Goal: Information Seeking & Learning: Learn about a topic

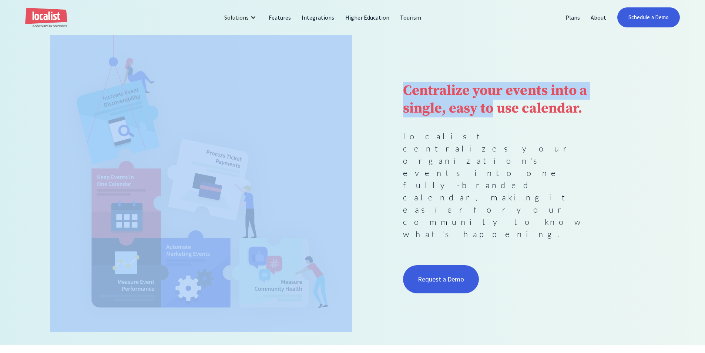
drag, startPoint x: 385, startPoint y: 144, endPoint x: 345, endPoint y: 126, distance: 43.2
click at [345, 126] on div "Centralize your events into a single, easy to use calendar. Localist centralize…" at bounding box center [352, 182] width 604 height 299
click at [345, 126] on img at bounding box center [201, 169] width 302 height 324
click at [366, 138] on div "Centralize your events into a single, easy to use calendar. Localist centralize…" at bounding box center [352, 182] width 604 height 299
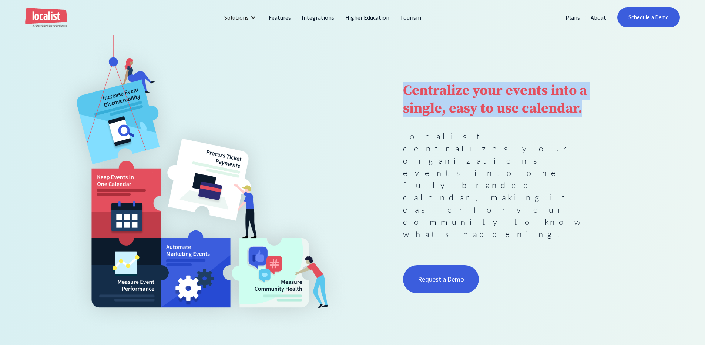
drag, startPoint x: 398, startPoint y: 123, endPoint x: 587, endPoint y: 149, distance: 190.1
click at [587, 149] on div "Centralize your events into a single, easy to use calendar. Localist centralize…" at bounding box center [352, 182] width 604 height 299
click at [587, 117] on h1 "Centralize your events into a single, easy to use calendar." at bounding box center [503, 100] width 201 height 36
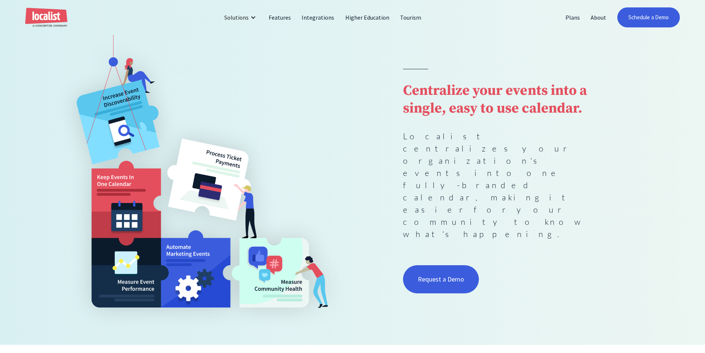
click at [597, 169] on p "Localist centralizes your organization's events into one fully-branded calendar…" at bounding box center [503, 185] width 201 height 110
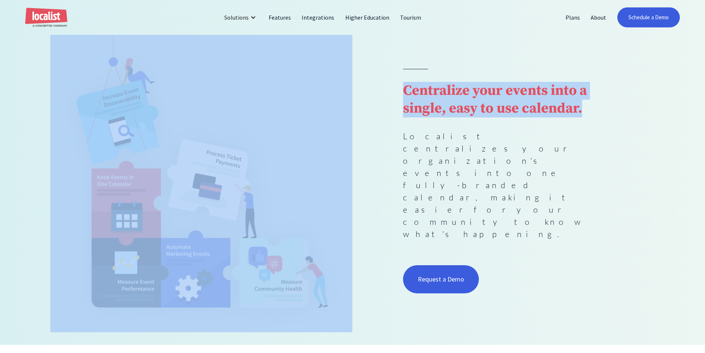
drag, startPoint x: 589, startPoint y: 148, endPoint x: 346, endPoint y: 122, distance: 244.4
click at [346, 122] on div "Centralize your events into a single, easy to use calendar. Localist centralize…" at bounding box center [352, 182] width 604 height 299
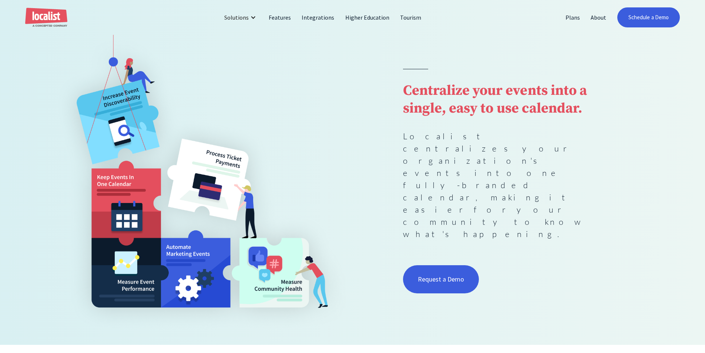
click at [482, 161] on div "Centralize your events into a single, easy to use calendar. Localist centralize…" at bounding box center [503, 182] width 201 height 226
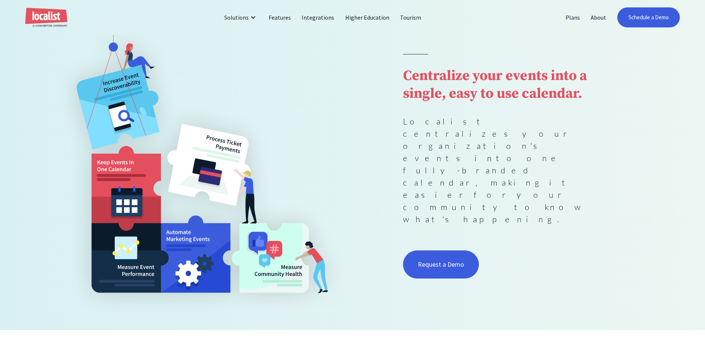
scroll to position [111, 0]
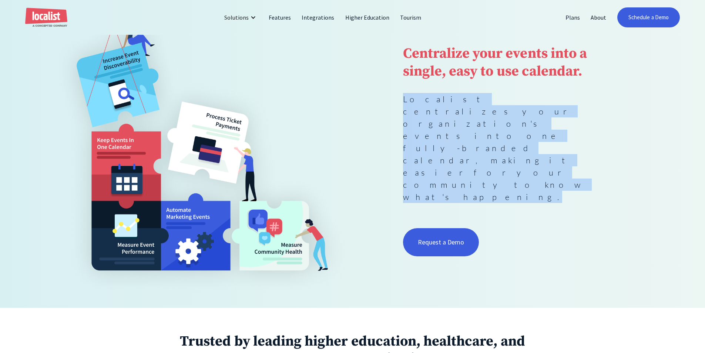
drag, startPoint x: 394, startPoint y: 132, endPoint x: 596, endPoint y: 163, distance: 204.3
click at [596, 163] on div "Centralize your events into a single, easy to use calendar. Localist centralize…" at bounding box center [352, 145] width 604 height 299
click at [596, 163] on p "Localist centralizes your organization's events into one fully-branded calendar…" at bounding box center [503, 148] width 201 height 110
drag, startPoint x: 585, startPoint y: 162, endPoint x: 384, endPoint y: 140, distance: 202.1
click at [384, 140] on div "Centralize your events into a single, easy to use calendar. Localist centralize…" at bounding box center [352, 145] width 604 height 299
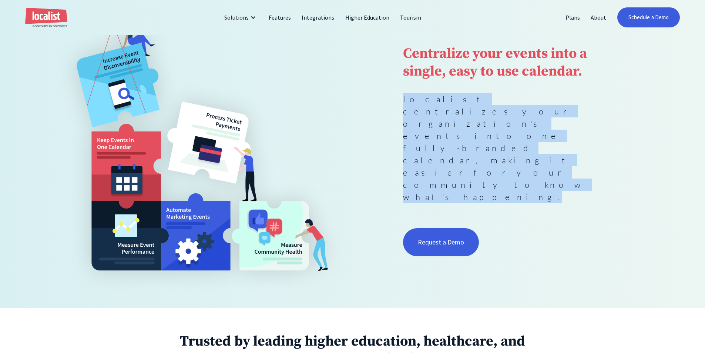
click at [479, 121] on div "Centralize your events into a single, easy to use calendar. Localist centralize…" at bounding box center [503, 145] width 201 height 226
click at [480, 149] on p "Localist centralizes your organization's events into one fully-branded calendar…" at bounding box center [503, 148] width 201 height 110
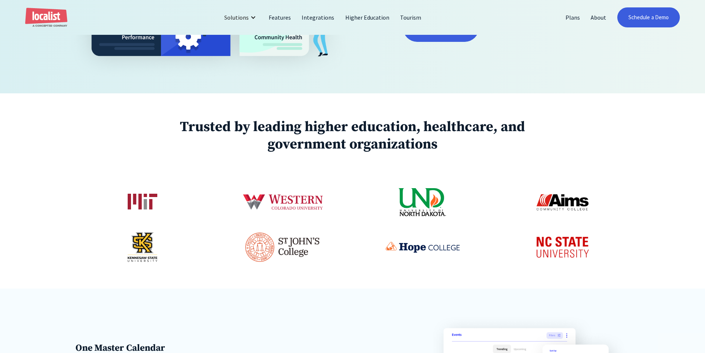
scroll to position [333, 0]
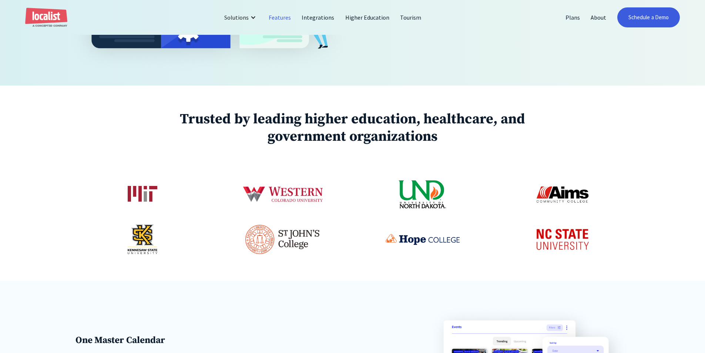
click at [277, 19] on link "Features" at bounding box center [279, 18] width 33 height 18
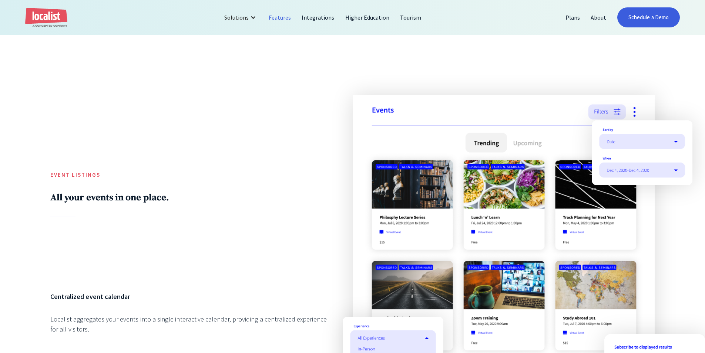
scroll to position [777, 0]
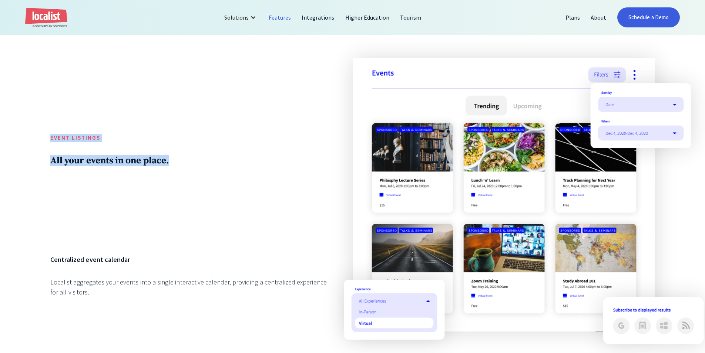
drag, startPoint x: 149, startPoint y: 185, endPoint x: 29, endPoint y: 128, distance: 133.2
click at [29, 128] on div "Event Listings All your events in one place. Centralized event calendar Localis…" at bounding box center [352, 256] width 705 height 496
drag, startPoint x: 31, startPoint y: 135, endPoint x: 217, endPoint y: 198, distance: 195.9
click at [218, 196] on div "Event Listings All your events in one place. Centralized event calendar Localis…" at bounding box center [352, 256] width 705 height 496
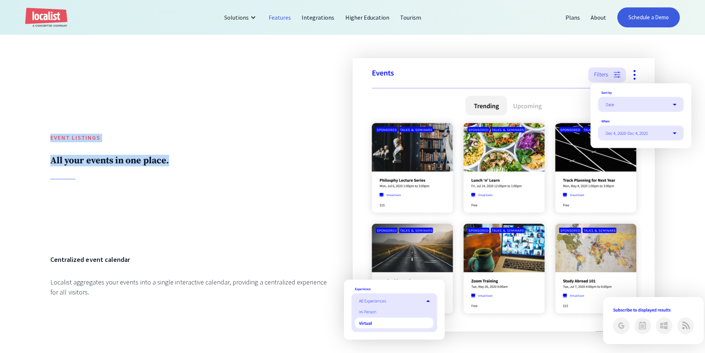
click at [217, 198] on div "Event Listings All your events in one place." at bounding box center [188, 143] width 277 height 171
drag, startPoint x: 143, startPoint y: 189, endPoint x: 38, endPoint y: 124, distance: 123.8
click at [38, 124] on div "Event Listings All your events in one place. Centralized event calendar Localis…" at bounding box center [352, 256] width 705 height 496
drag, startPoint x: 73, startPoint y: 131, endPoint x: 170, endPoint y: 205, distance: 122.5
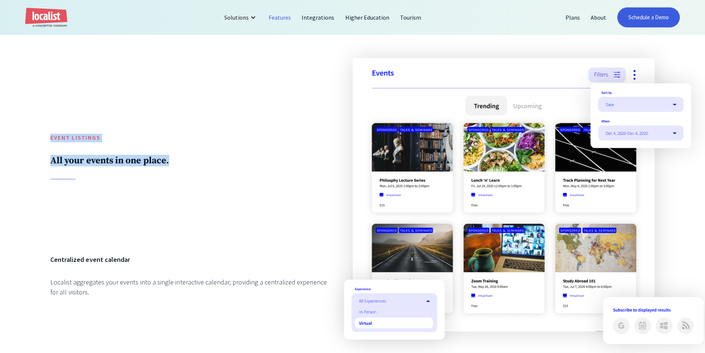
click at [170, 205] on div "Event Listings All your events in one place. Centralized event calendar Localis…" at bounding box center [352, 256] width 705 height 496
click at [170, 205] on div "Event Listings All your events in one place." at bounding box center [188, 143] width 277 height 171
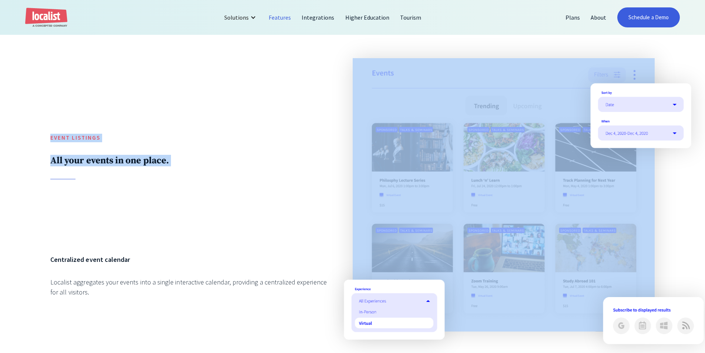
drag, startPoint x: 170, startPoint y: 205, endPoint x: 42, endPoint y: 121, distance: 153.8
click at [42, 121] on div "Event Listings All your events in one place. Centralized event calendar Localis…" at bounding box center [352, 256] width 705 height 496
click at [37, 128] on div "Event Listings All your events in one place. Centralized event calendar Localis…" at bounding box center [352, 256] width 705 height 496
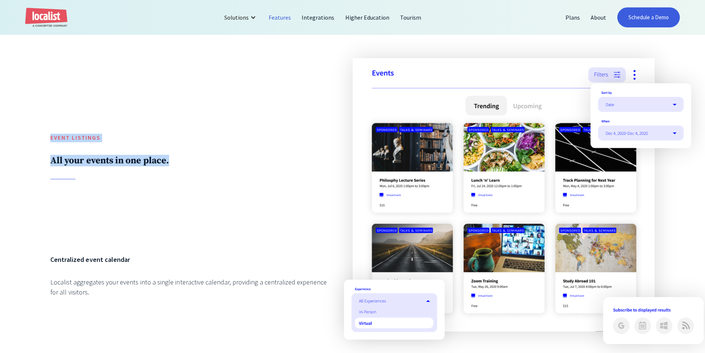
drag, startPoint x: 63, startPoint y: 127, endPoint x: 226, endPoint y: 189, distance: 174.7
click at [228, 176] on div "Event Listings All your events in one place. Centralized event calendar Localis…" at bounding box center [352, 256] width 705 height 496
click at [219, 196] on div "Event Listings All your events in one place." at bounding box center [188, 143] width 277 height 171
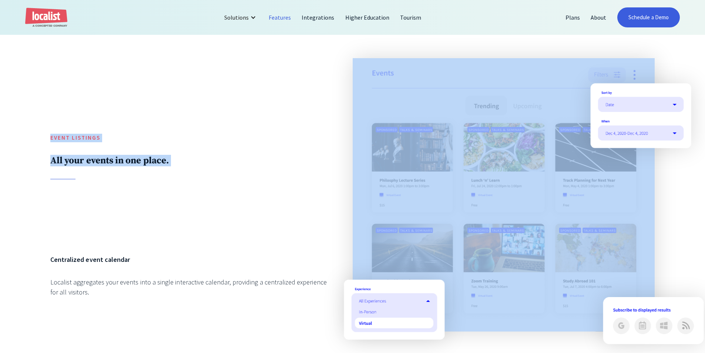
drag, startPoint x: 219, startPoint y: 196, endPoint x: 44, endPoint y: 163, distance: 178.3
click at [47, 110] on div "Event Listings All your events in one place. Centralized event calendar Localis…" at bounding box center [352, 256] width 705 height 496
click at [223, 152] on div "Event Listings All your events in one place." at bounding box center [188, 143] width 277 height 171
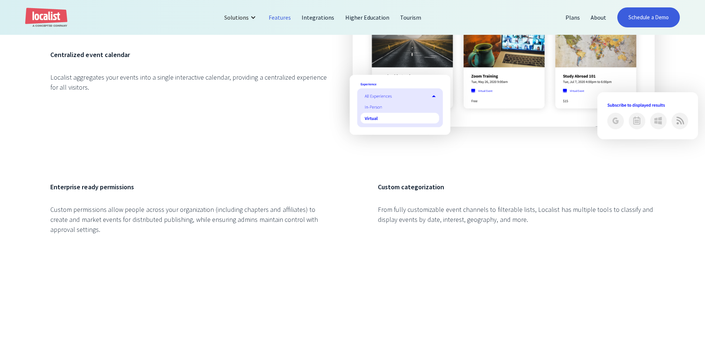
scroll to position [999, 0]
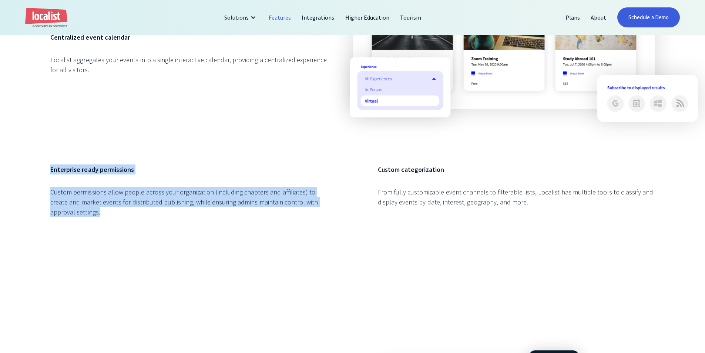
drag, startPoint x: 317, startPoint y: 222, endPoint x: 31, endPoint y: 162, distance: 292.5
click at [31, 162] on div "Event Listings All your events in one place. Centralized event calendar Localis…" at bounding box center [352, 34] width 705 height 496
drag, startPoint x: 34, startPoint y: 163, endPoint x: 187, endPoint y: 228, distance: 166.1
click at [187, 228] on div "Event Listings All your events in one place. Centralized event calendar Localis…" at bounding box center [352, 34] width 705 height 496
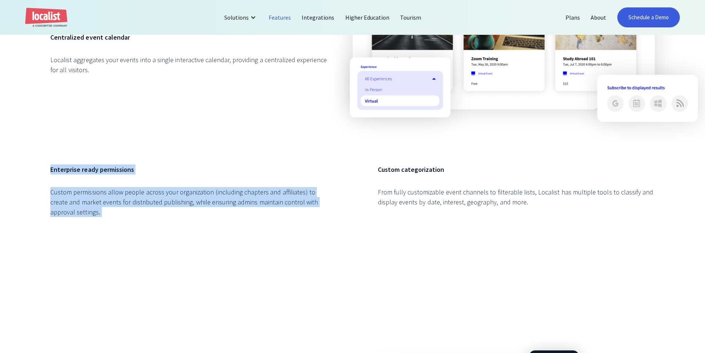
click at [187, 228] on div "Enterprise ready permissions Custom permissions allow people across your organi…" at bounding box center [188, 197] width 277 height 67
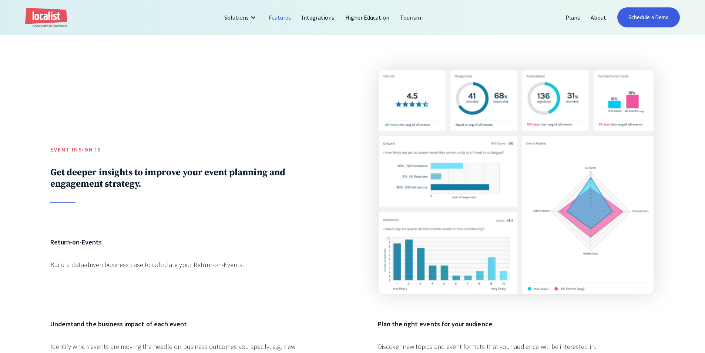
scroll to position [1665, 0]
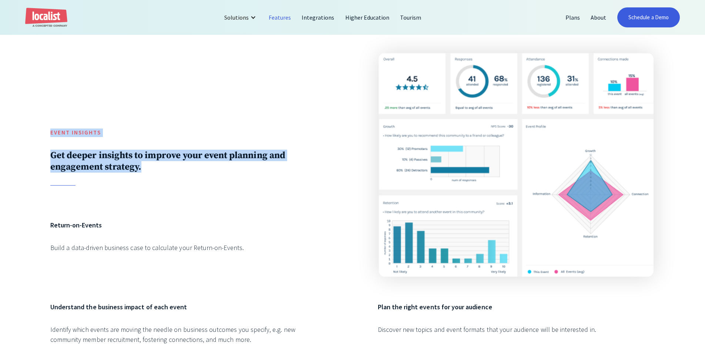
drag, startPoint x: 195, startPoint y: 198, endPoint x: 33, endPoint y: 126, distance: 177.2
click at [33, 126] on div "Event INSIGHTS Get deeper insights to improve your event planning and engagemen…" at bounding box center [352, 206] width 705 height 407
drag, startPoint x: 94, startPoint y: 166, endPoint x: 183, endPoint y: 194, distance: 93.0
click at [183, 194] on div "Event INSIGHTS Get deeper insights to improve your event planning and engagemen…" at bounding box center [352, 206] width 705 height 407
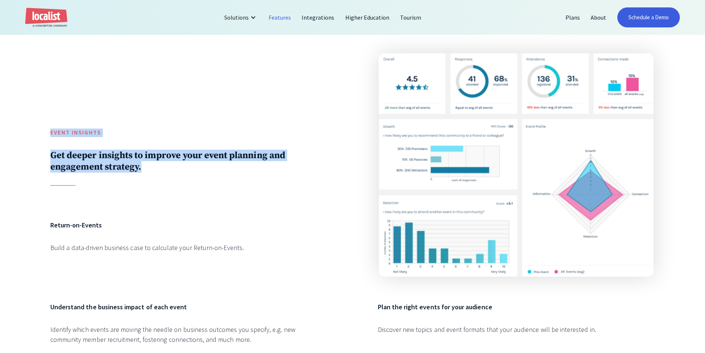
click at [183, 194] on div "Event INSIGHTS Get deeper insights to improve your event planning and engagemen…" at bounding box center [188, 124] width 277 height 142
drag, startPoint x: 44, startPoint y: 131, endPoint x: 208, endPoint y: 182, distance: 171.8
click at [208, 182] on div "Event INSIGHTS Get deeper insights to improve your event planning and engagemen…" at bounding box center [352, 206] width 705 height 407
click at [208, 172] on h2 "Get deeper insights to improve your event planning and engagement strategy." at bounding box center [188, 160] width 277 height 23
drag, startPoint x: 195, startPoint y: 186, endPoint x: 25, endPoint y: 130, distance: 178.6
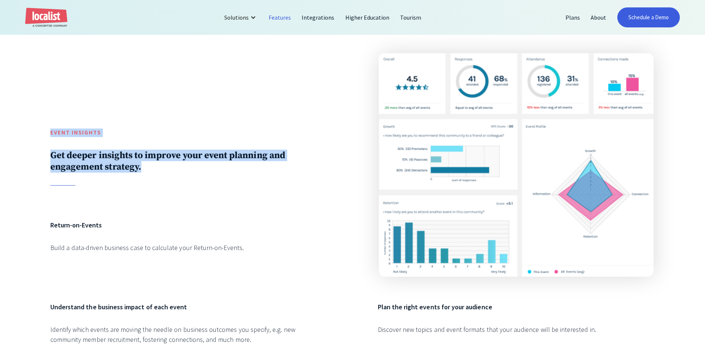
click at [26, 130] on div "Event INSIGHTS Get deeper insights to improve your event planning and engagemen…" at bounding box center [352, 206] width 705 height 407
click at [194, 137] on h5 "Event INSIGHTS" at bounding box center [188, 132] width 277 height 9
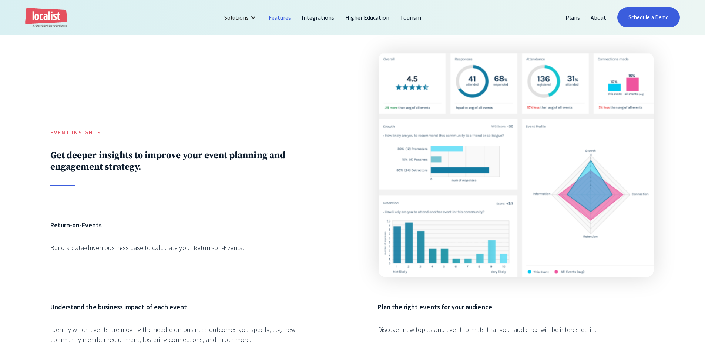
click at [203, 166] on h2 "Get deeper insights to improve your event planning and engagement strategy." at bounding box center [188, 160] width 277 height 23
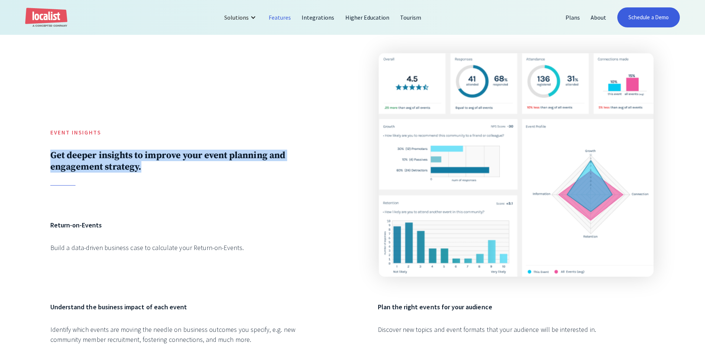
click at [203, 166] on h2 "Get deeper insights to improve your event planning and engagement strategy." at bounding box center [188, 160] width 277 height 23
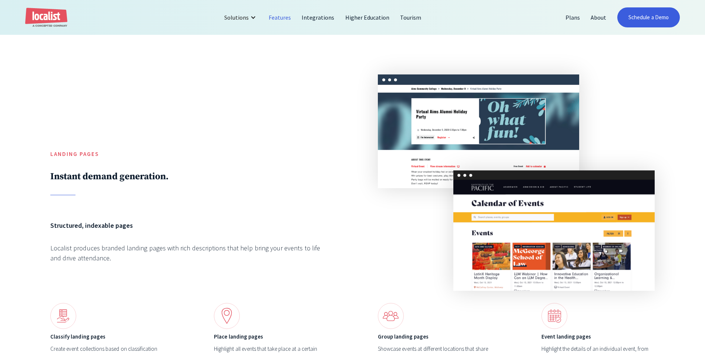
scroll to position [2922, 0]
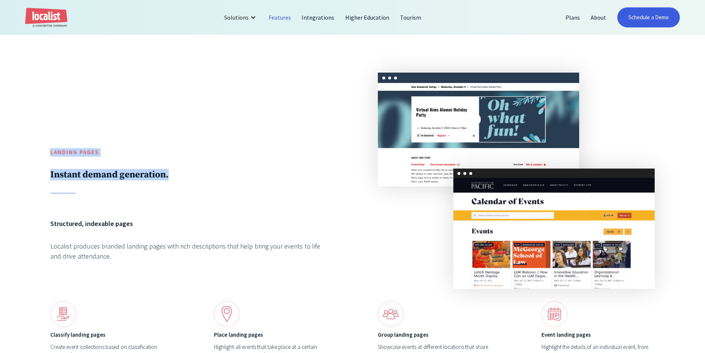
drag, startPoint x: 185, startPoint y: 188, endPoint x: 38, endPoint y: 142, distance: 154.3
click at [38, 142] on div "Landing Pages Instant demand generation. Structured, indexable pages Localist p…" at bounding box center [352, 257] width 705 height 470
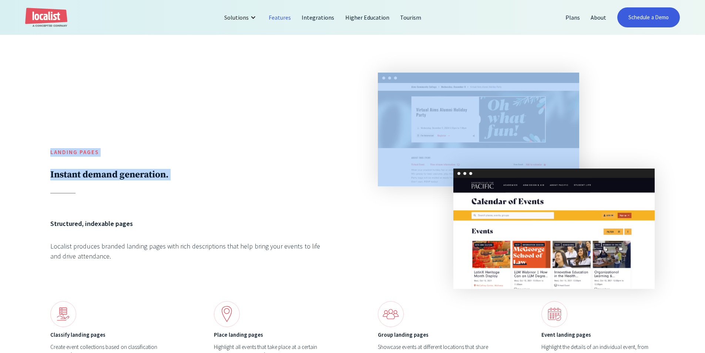
drag, startPoint x: 60, startPoint y: 173, endPoint x: 156, endPoint y: 199, distance: 99.9
click at [156, 199] on div "Landing Pages Instant demand generation. Structured, indexable pages Localist p…" at bounding box center [352, 257] width 705 height 470
click at [156, 199] on div "Landing Pages Instant demand generation. Structured, indexable pages Localist p…" at bounding box center [352, 257] width 604 height 369
click at [171, 131] on div at bounding box center [188, 110] width 277 height 75
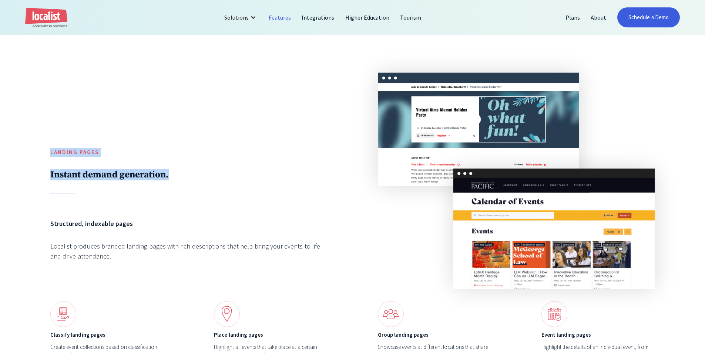
drag, startPoint x: 171, startPoint y: 131, endPoint x: 58, endPoint y: 196, distance: 130.6
click at [60, 195] on div "Landing Pages Instant demand generation. Structured, indexable pages Localist p…" at bounding box center [352, 257] width 604 height 369
click at [46, 200] on div "Landing Pages Instant demand generation. Structured, indexable pages Localist p…" at bounding box center [352, 257] width 705 height 470
drag, startPoint x: 40, startPoint y: 200, endPoint x: 15, endPoint y: 126, distance: 78.0
click at [17, 122] on div "Landing Pages Instant demand generation. Structured, indexable pages Localist p…" at bounding box center [352, 257] width 705 height 470
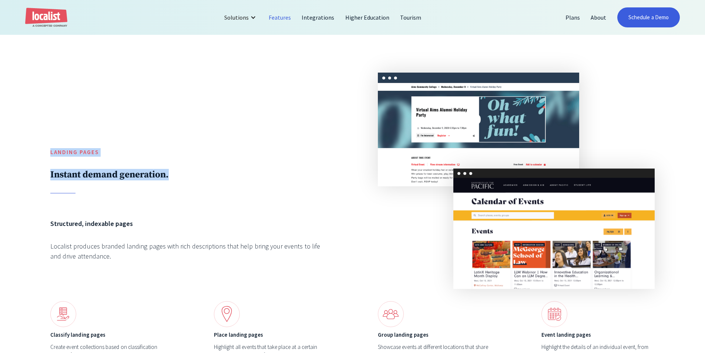
drag, startPoint x: 129, startPoint y: 154, endPoint x: 135, endPoint y: 158, distance: 7.4
click at [129, 154] on h5 "Landing Pages" at bounding box center [188, 152] width 277 height 9
click at [226, 195] on div "Landing Pages Instant demand generation. Structured, indexable pages Localist p…" at bounding box center [352, 257] width 604 height 369
click at [74, 156] on div "Landing Pages Instant demand generation." at bounding box center [188, 133] width 277 height 121
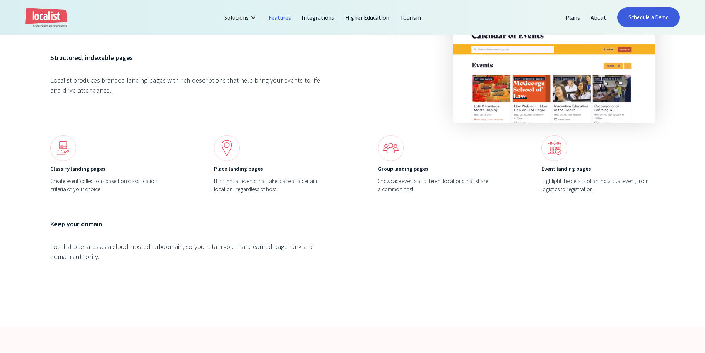
scroll to position [3070, 0]
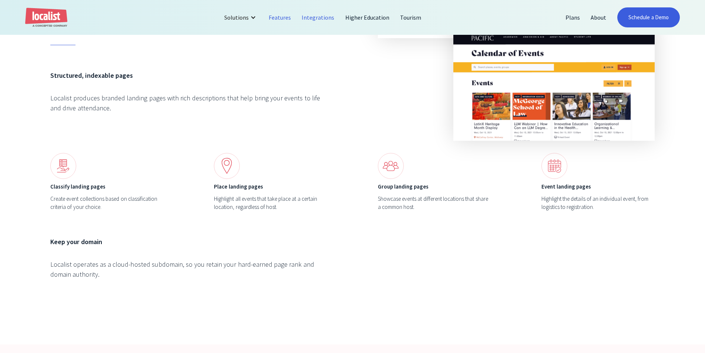
click at [316, 16] on link "Integrations" at bounding box center [317, 18] width 43 height 18
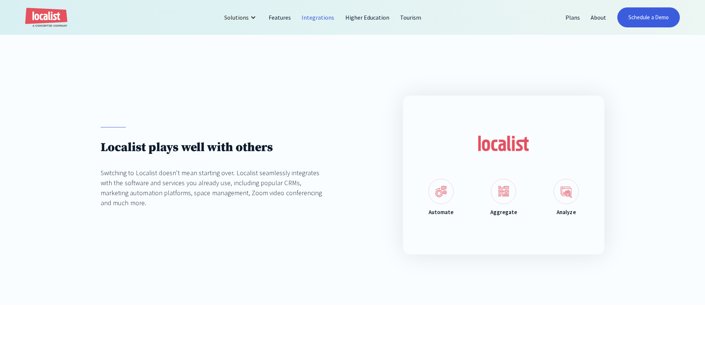
scroll to position [74, 0]
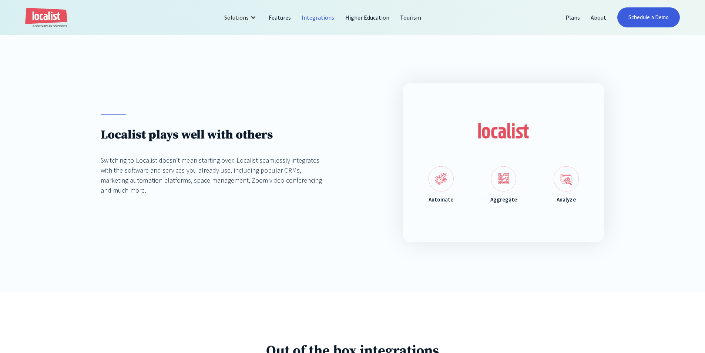
click at [81, 171] on div "Localist plays well with others Switching to Localist doesn't mean starting ove…" at bounding box center [352, 162] width 705 height 259
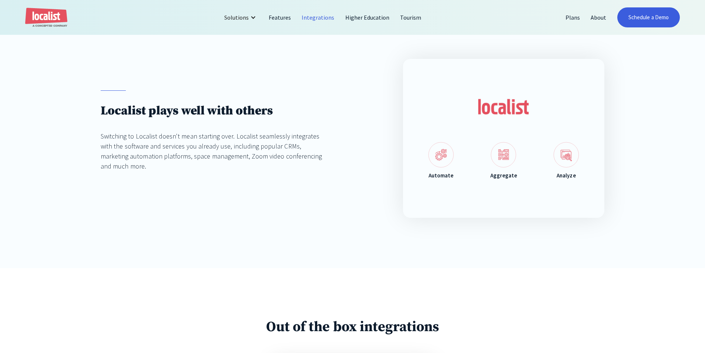
scroll to position [111, 0]
